Goal: Answer question/provide support

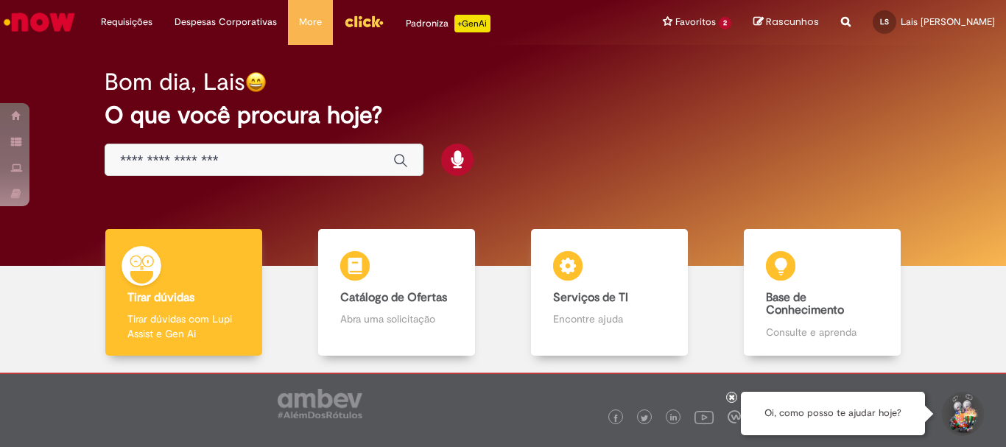
click at [273, 164] on input "Basta digitar aqui" at bounding box center [249, 160] width 259 height 17
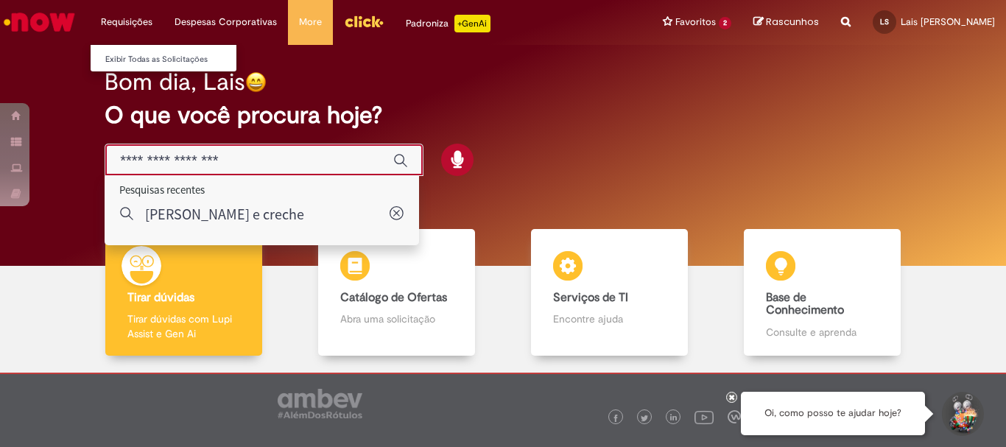
click at [131, 18] on li "Requisições Exibir Todas as Solicitações" at bounding box center [127, 22] width 74 height 44
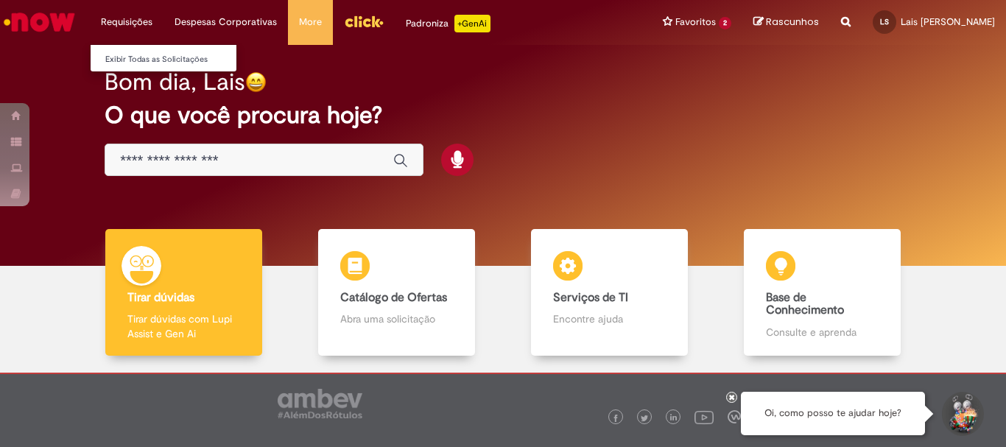
click at [137, 7] on li "Requisições Exibir Todas as Solicitações" at bounding box center [127, 22] width 74 height 44
click at [148, 62] on link "Exibir Todas as Solicitações" at bounding box center [172, 60] width 162 height 16
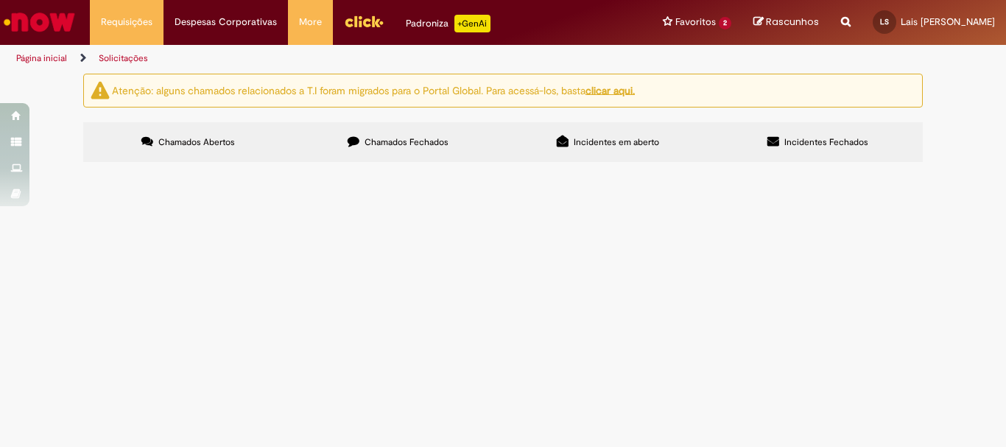
click at [365, 138] on span "Chamados Fechados" at bounding box center [407, 142] width 84 height 12
click at [0, 0] on span "Segue documentação referente ao mês de setembro." at bounding box center [0, 0] width 0 height 0
click at [0, 0] on span "[PERSON_NAME] e [PERSON_NAME]" at bounding box center [0, 0] width 0 height 0
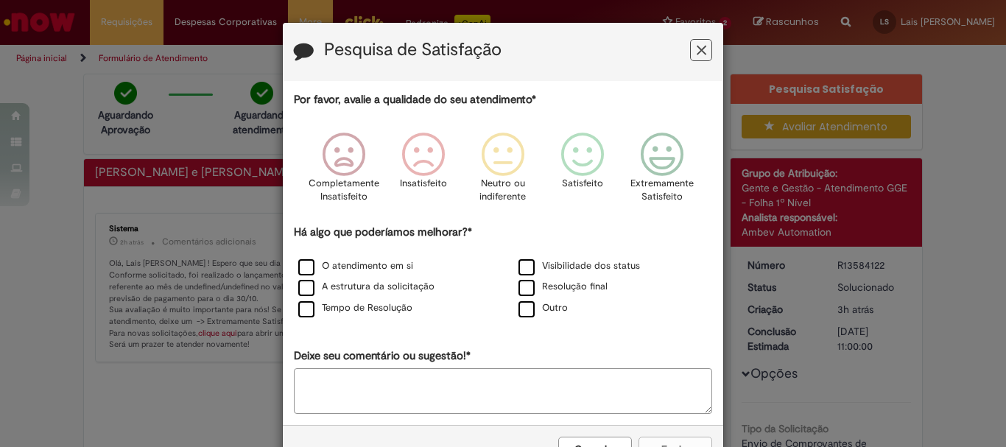
click at [698, 49] on icon "Feedback" at bounding box center [702, 50] width 10 height 15
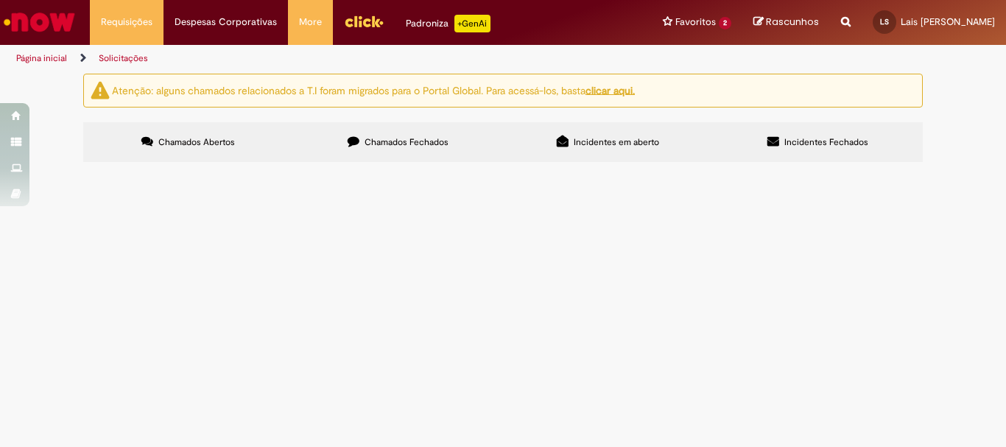
click at [410, 156] on label "Chamados Fechados" at bounding box center [398, 142] width 210 height 40
click at [0, 0] on span "Segue documentação referente ao mês de setembro." at bounding box center [0, 0] width 0 height 0
click at [0, 0] on span "[PERSON_NAME] e [PERSON_NAME]" at bounding box center [0, 0] width 0 height 0
click at [0, 0] on span "R13584116" at bounding box center [0, 0] width 0 height 0
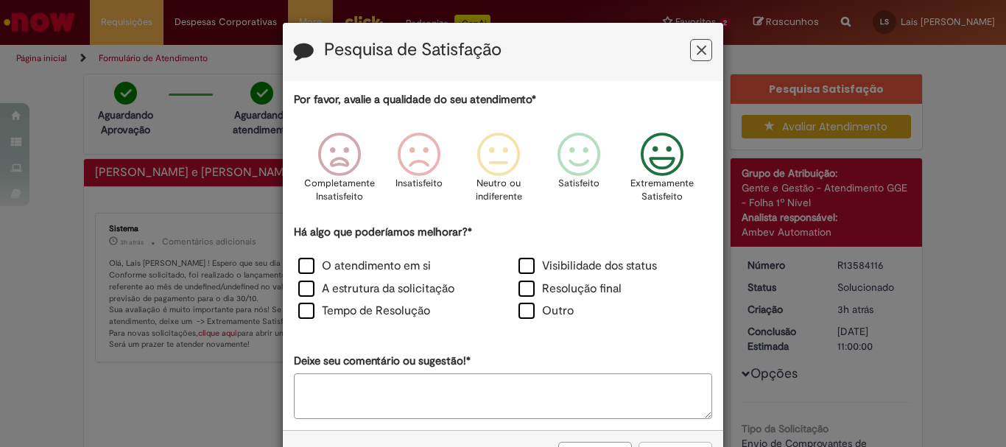
click at [661, 155] on icon "Feedback" at bounding box center [662, 155] width 55 height 44
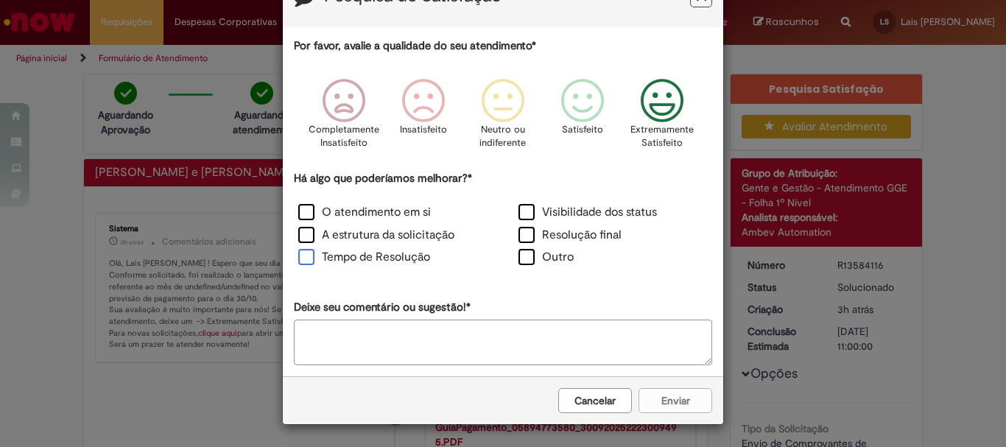
click at [304, 258] on label "Tempo de Resolução" at bounding box center [364, 257] width 132 height 17
click at [673, 406] on button "Enviar" at bounding box center [676, 400] width 74 height 25
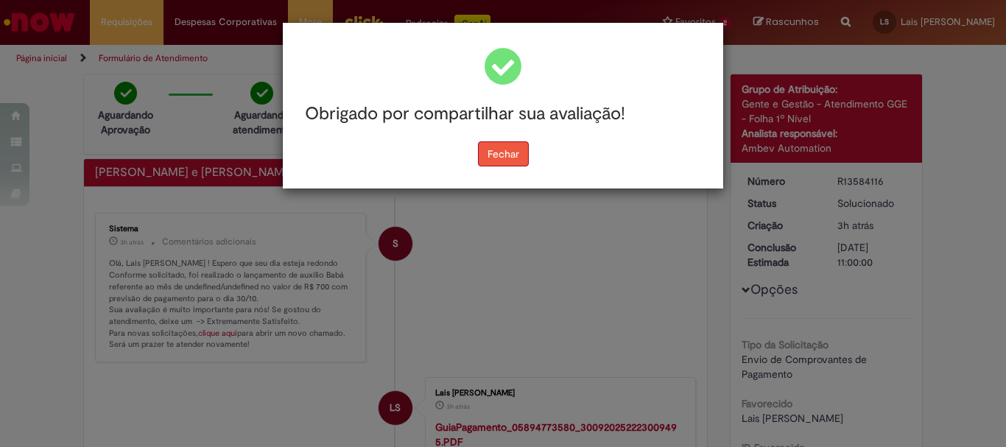
click at [516, 154] on button "Fechar" at bounding box center [503, 153] width 51 height 25
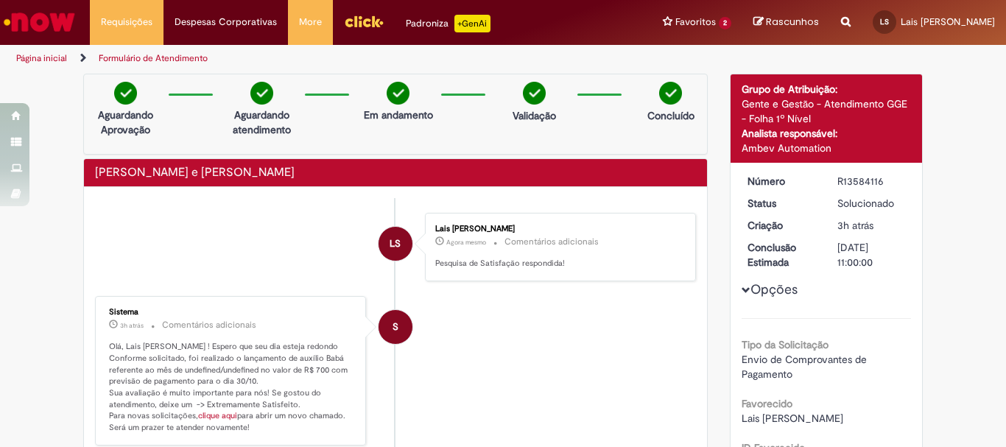
scroll to position [74, 0]
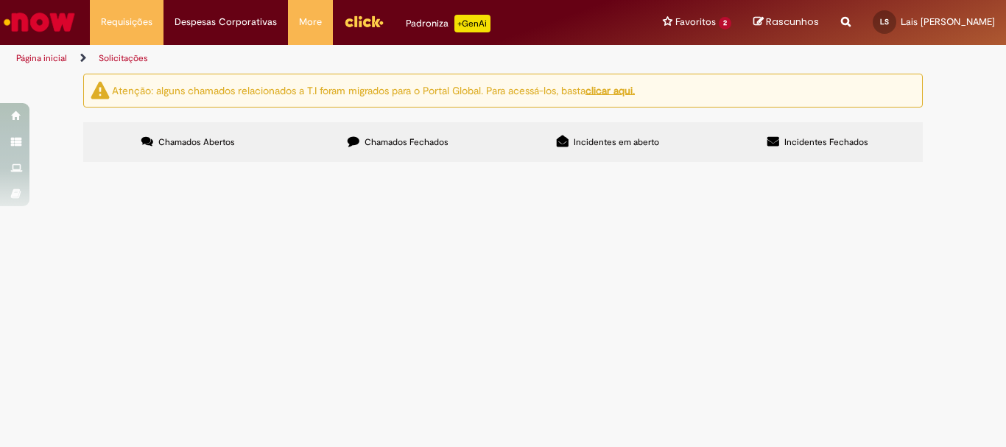
click at [390, 152] on label "Chamados Fechados" at bounding box center [398, 142] width 210 height 40
click at [0, 0] on span "Segue documentação referente ao mês de setembro." at bounding box center [0, 0] width 0 height 0
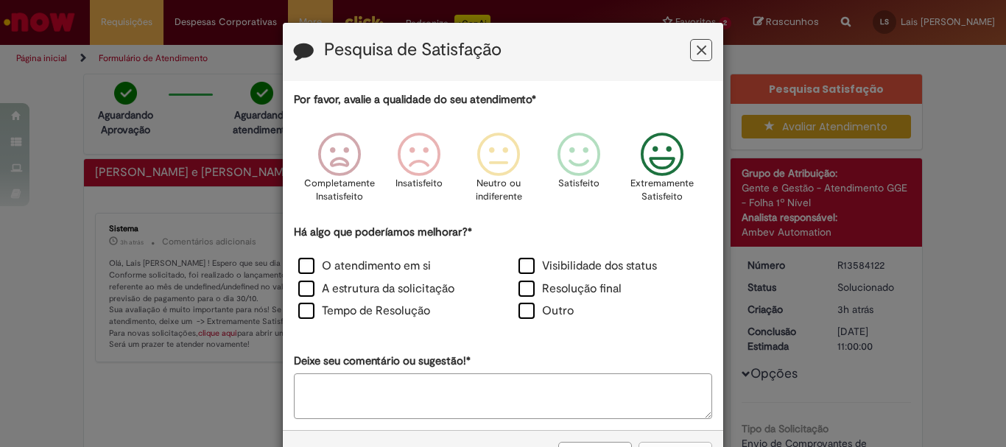
click at [652, 157] on icon "Feedback" at bounding box center [662, 155] width 55 height 44
click at [298, 311] on label "Tempo de Resolução" at bounding box center [364, 311] width 132 height 17
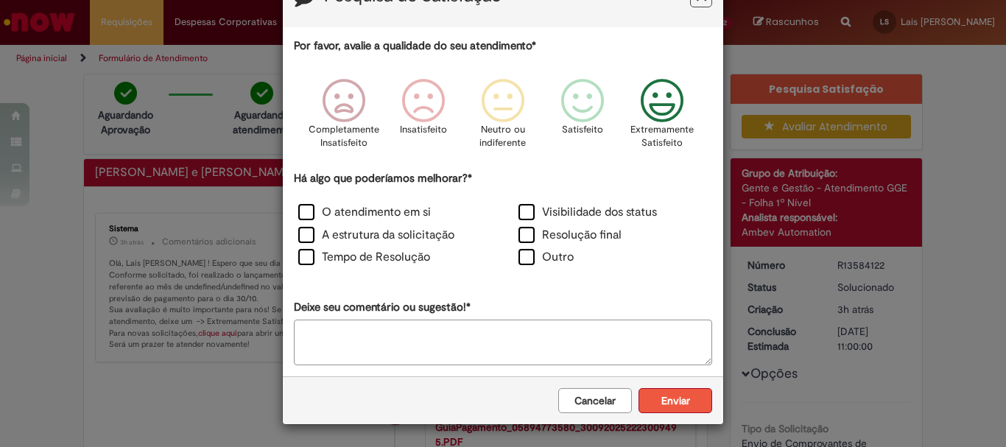
click at [666, 404] on button "Enviar" at bounding box center [676, 400] width 74 height 25
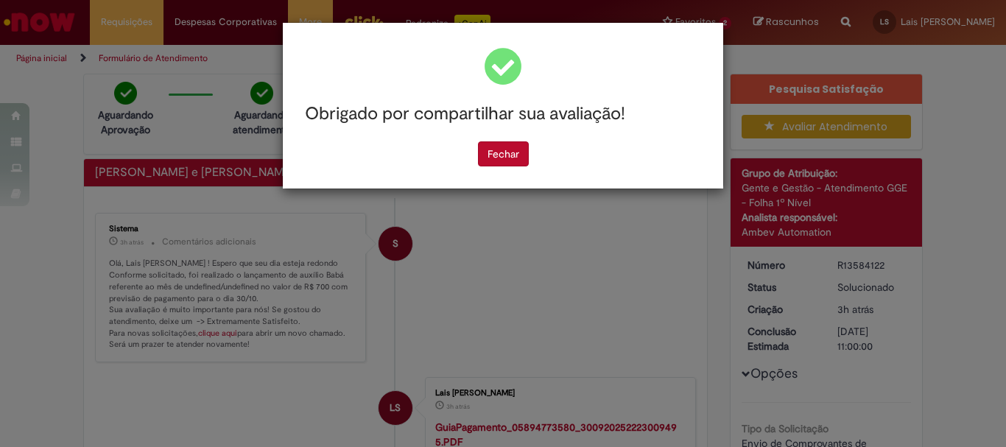
scroll to position [0, 0]
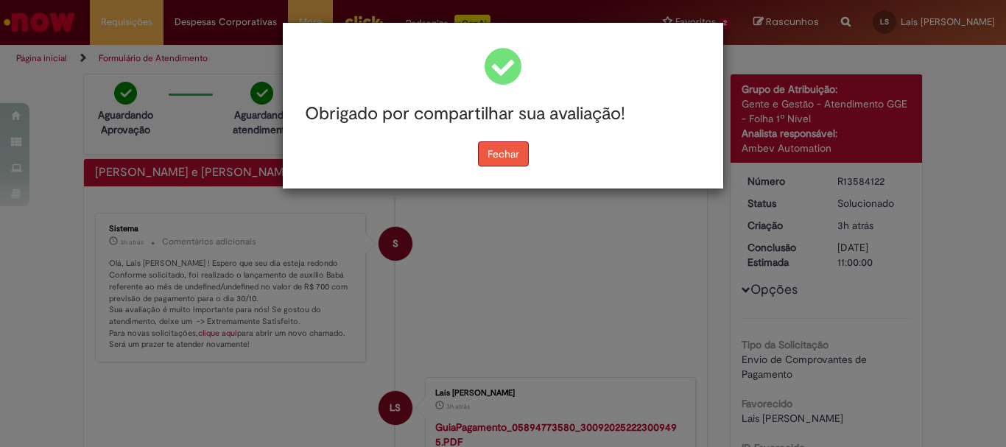
click at [519, 160] on button "Fechar" at bounding box center [503, 153] width 51 height 25
